Goal: Find specific page/section: Find specific page/section

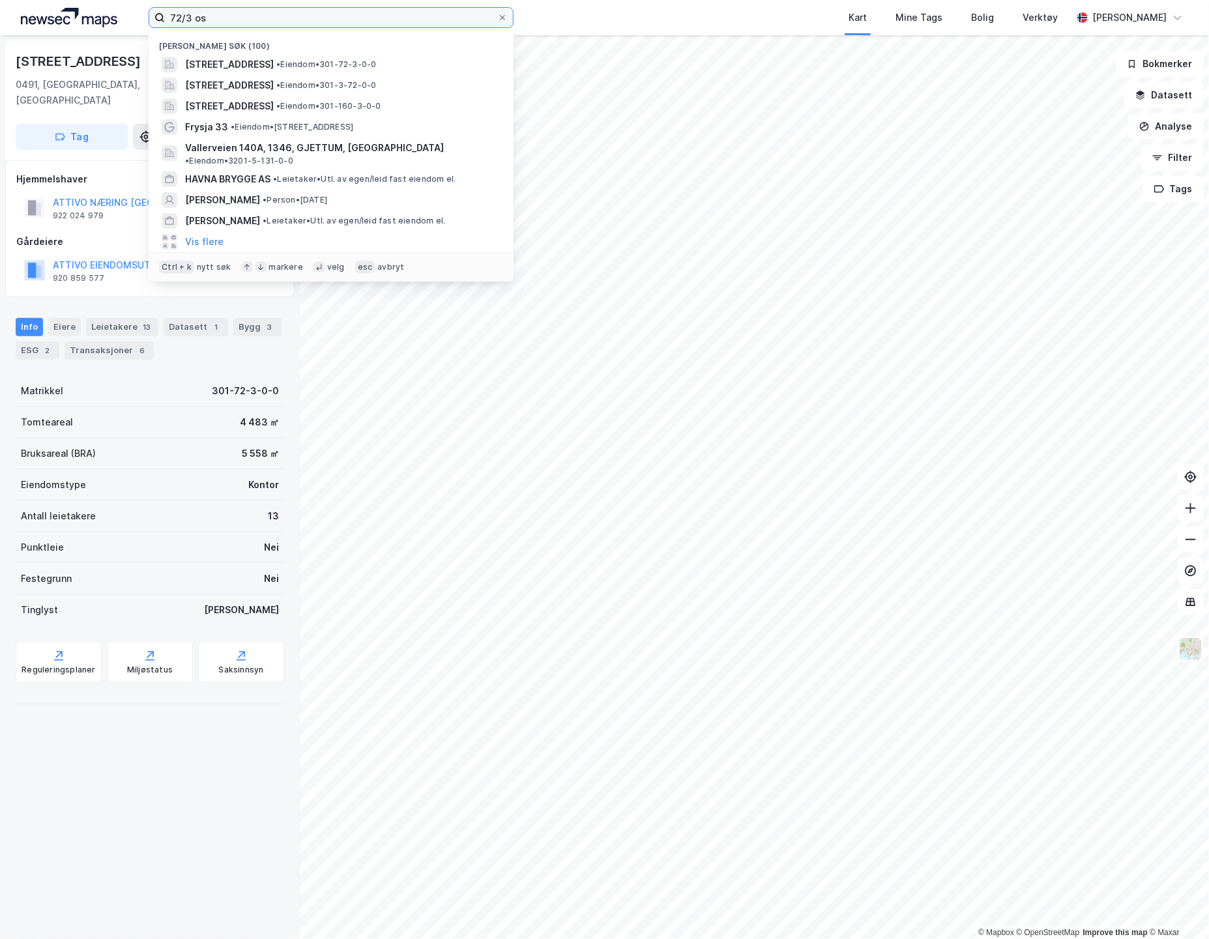
click at [198, 18] on input "72/3 os" at bounding box center [331, 18] width 332 height 20
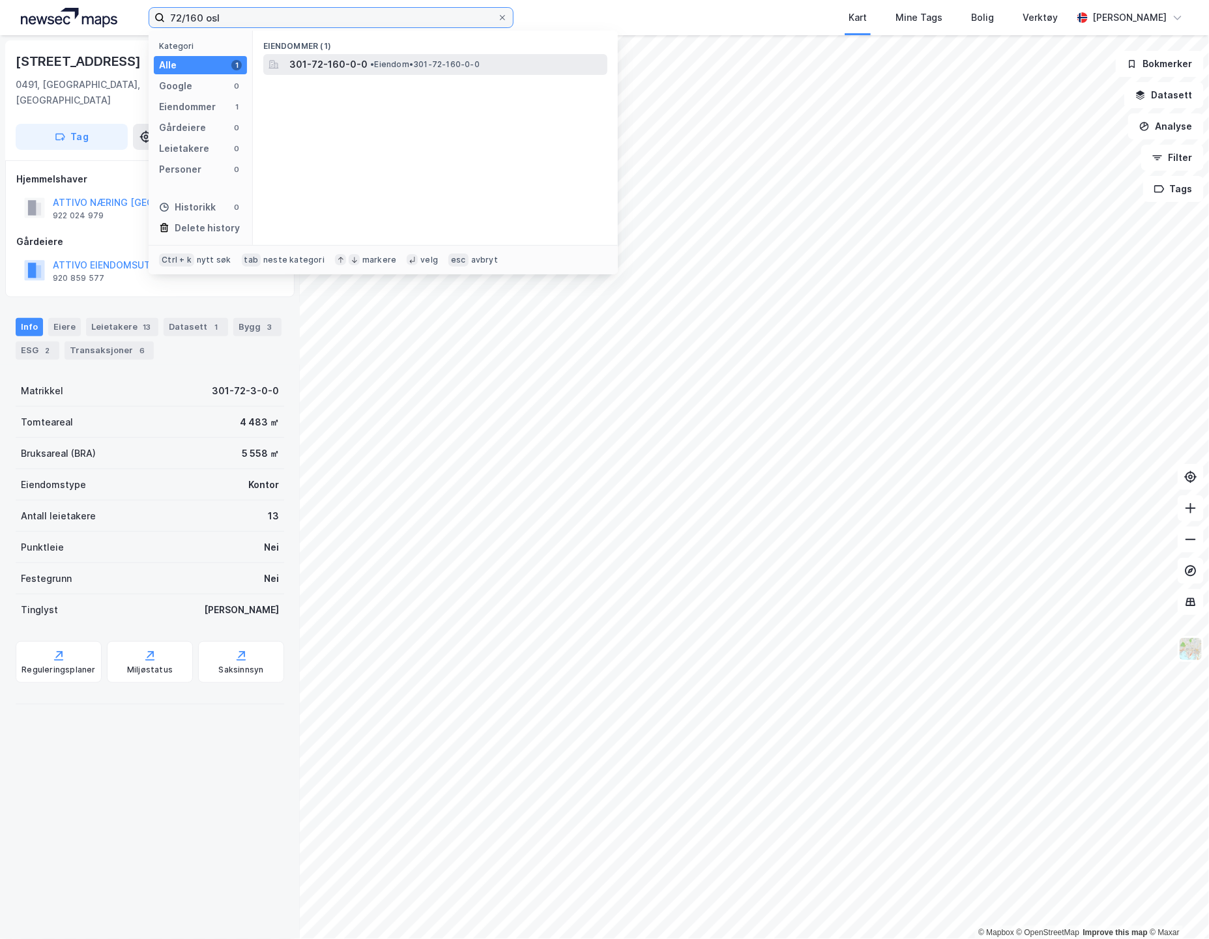
type input "72/160 osl"
click at [347, 63] on span "301-72-160-0-0" at bounding box center [328, 65] width 78 height 16
